Goal: Book appointment/travel/reservation

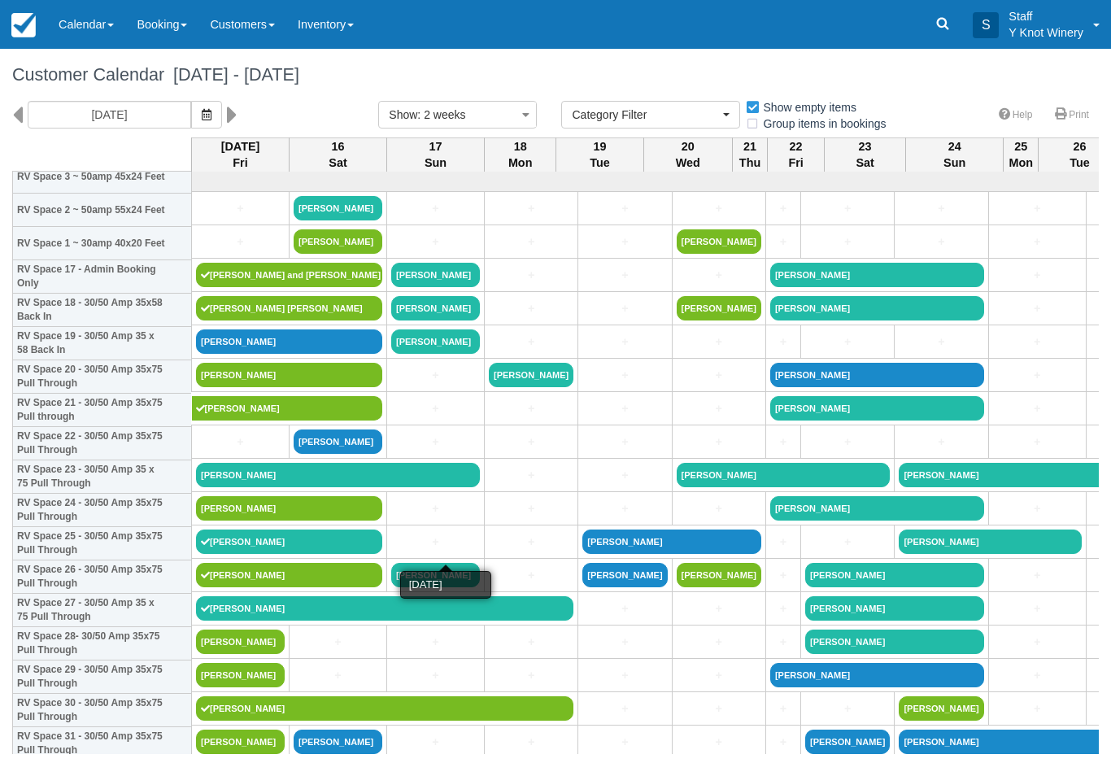
select select
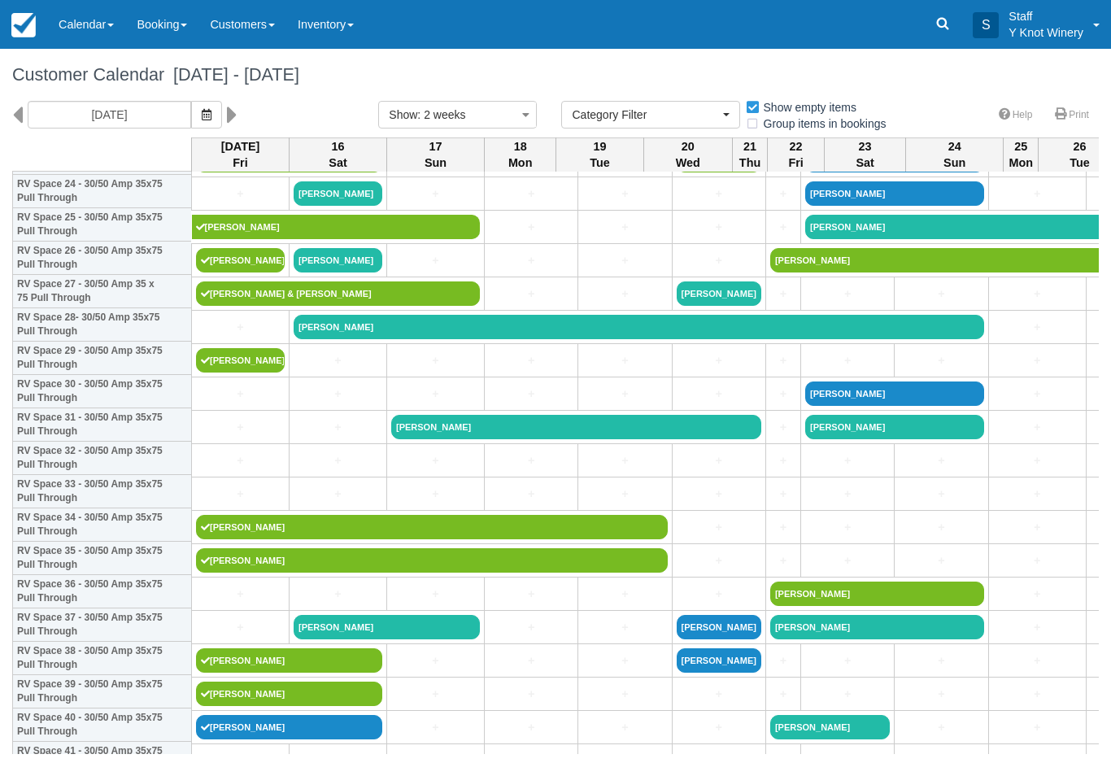
scroll to position [855, 0]
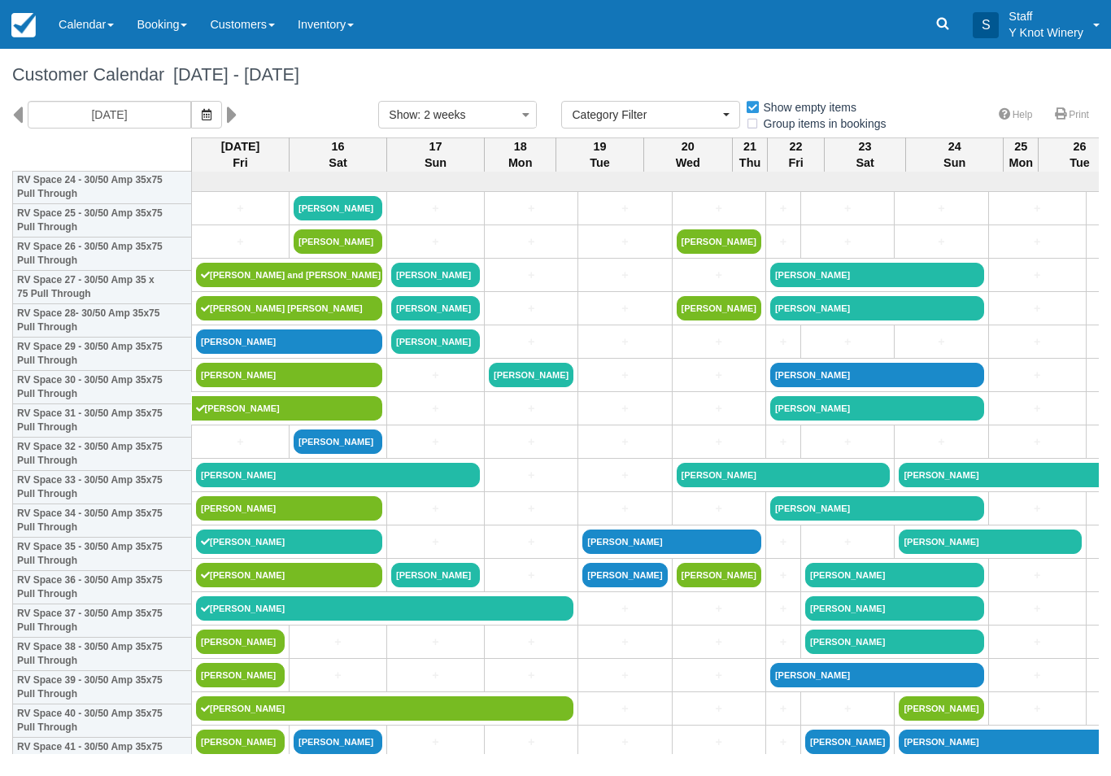
click at [239, 217] on link "+" at bounding box center [240, 208] width 89 height 17
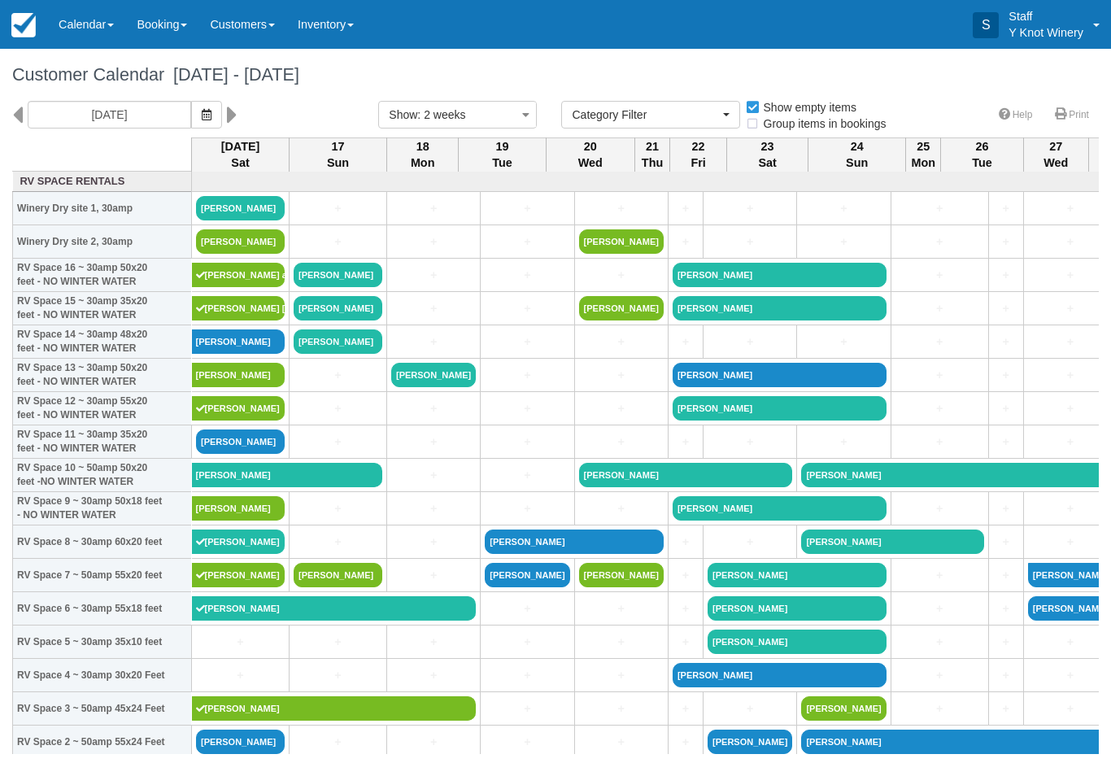
select select
